Goal: Task Accomplishment & Management: Use online tool/utility

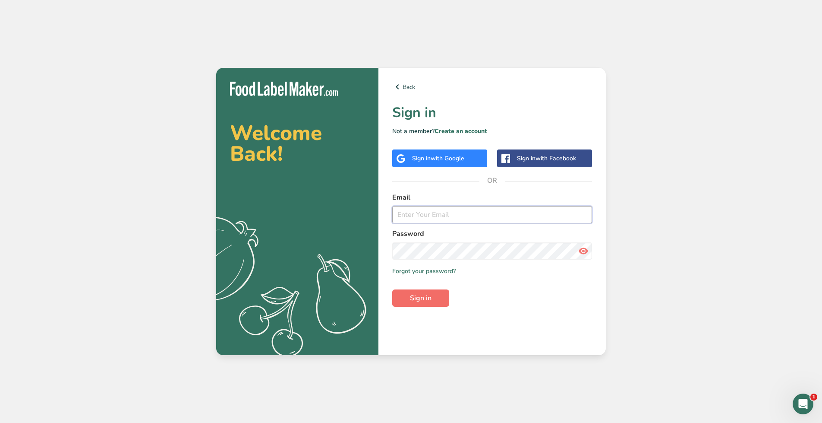
type input "[EMAIL_ADDRESS][DOMAIN_NAME]"
click at [427, 298] on span "Sign in" at bounding box center [421, 298] width 22 height 10
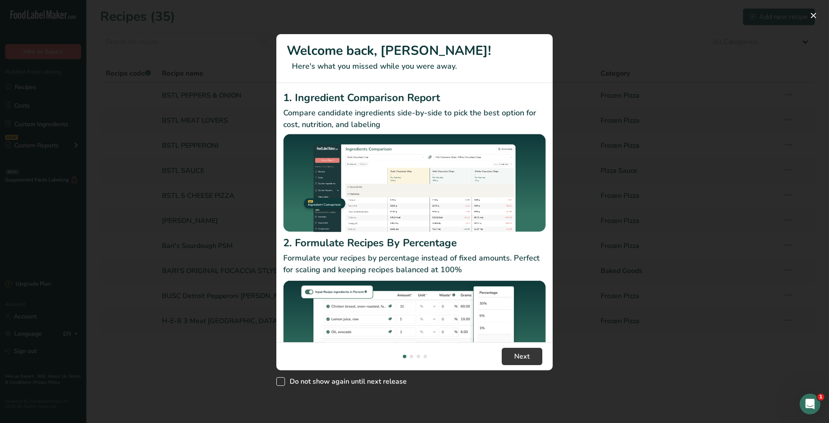
click at [383, 382] on span "Do not show again until next release" at bounding box center [346, 381] width 122 height 9
click at [282, 382] on input "Do not show again until next release" at bounding box center [279, 382] width 6 height 6
checkbox input "true"
click at [528, 358] on span "Next" at bounding box center [522, 356] width 16 height 10
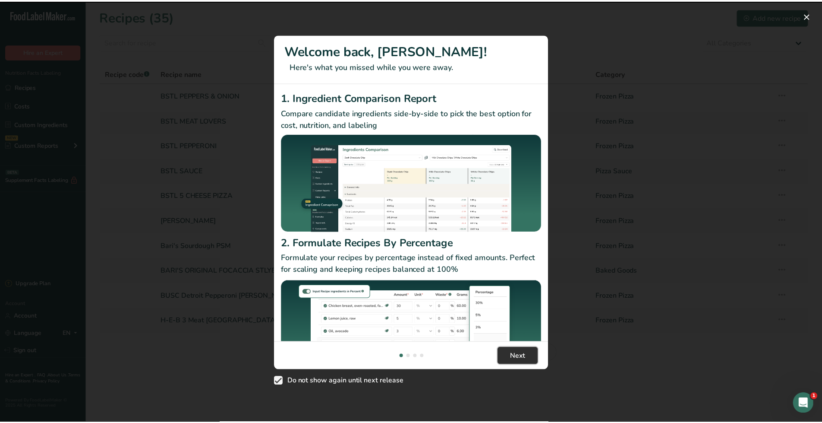
scroll to position [0, 276]
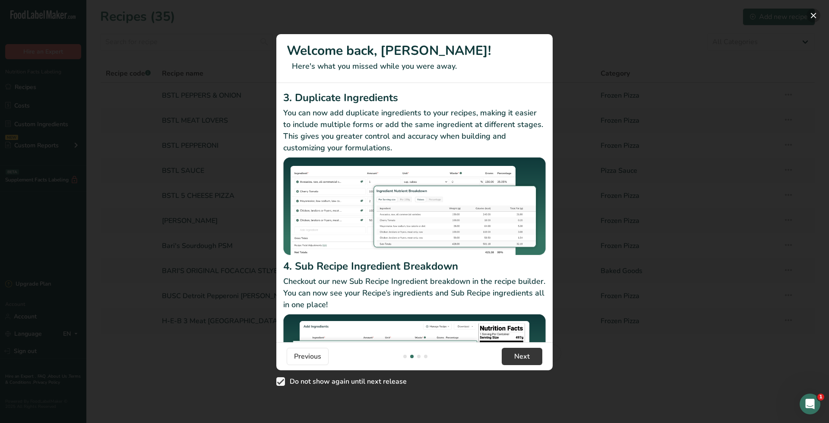
click at [811, 16] on button "New Features" at bounding box center [814, 16] width 14 height 14
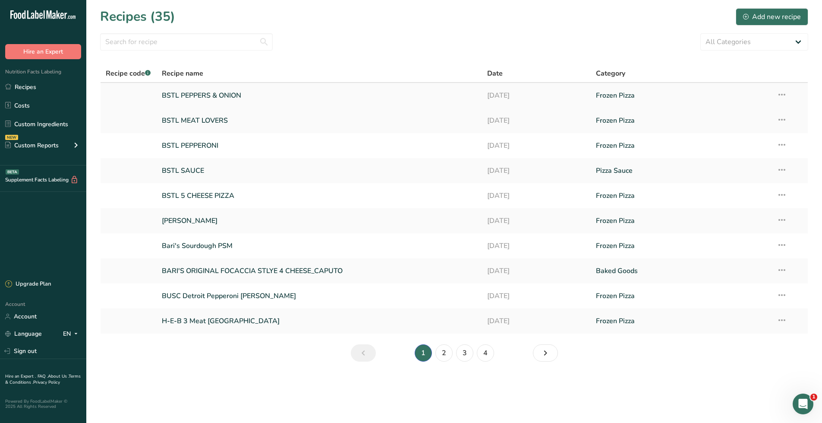
click at [199, 89] on link "BSTL PEPPERS & ONION" at bounding box center [320, 95] width 316 height 18
